Goal: Information Seeking & Learning: Learn about a topic

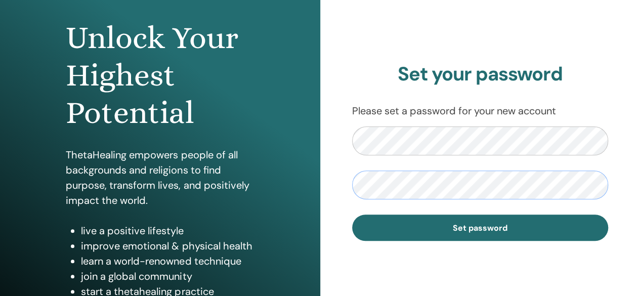
scroll to position [98, 0]
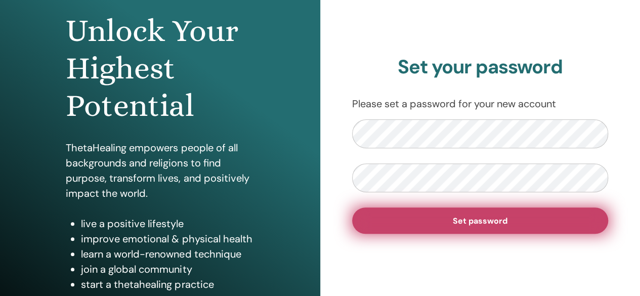
click at [479, 220] on span "Set password" at bounding box center [480, 221] width 55 height 11
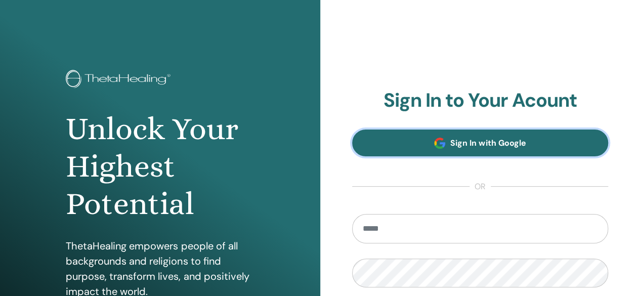
click at [489, 137] on link "Sign In with Google" at bounding box center [480, 143] width 256 height 27
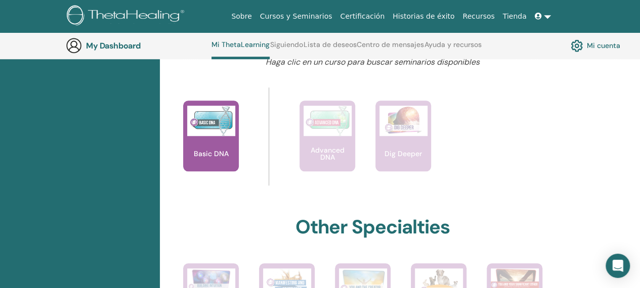
scroll to position [431, 0]
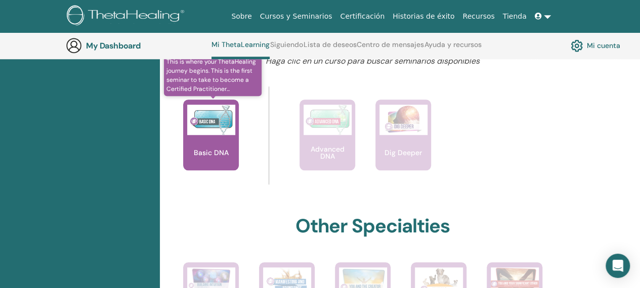
click at [211, 138] on div "Basic DNA" at bounding box center [211, 135] width 56 height 71
